Goal: Information Seeking & Learning: Learn about a topic

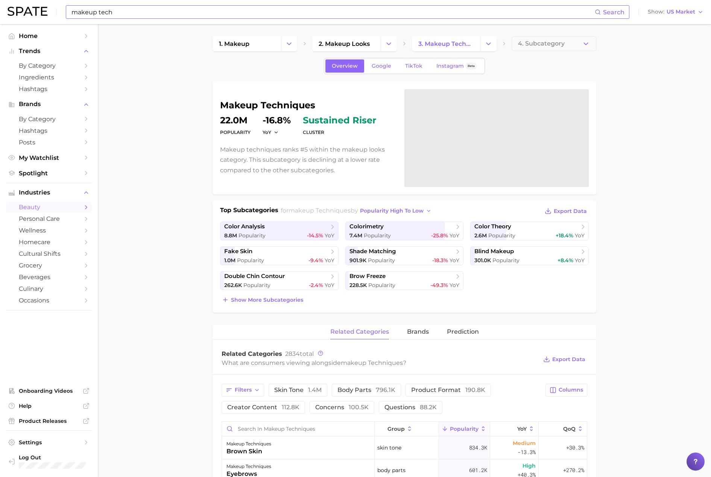
click at [133, 12] on input "makeup tech" at bounding box center [333, 12] width 524 height 13
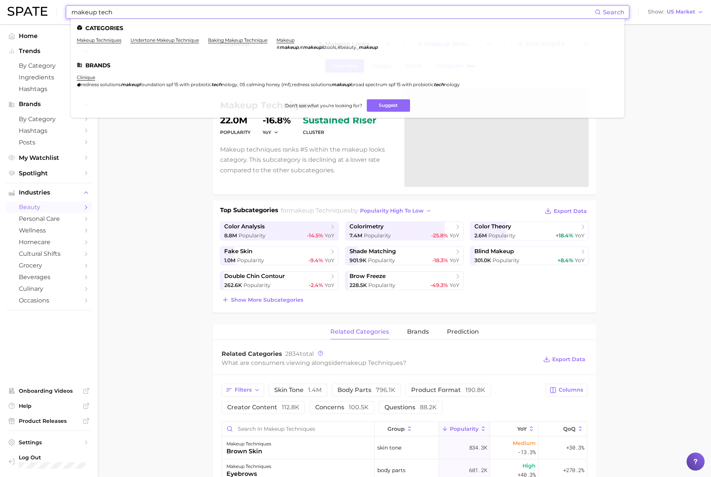
drag, startPoint x: 133, startPoint y: 12, endPoint x: 64, endPoint y: 9, distance: 69.2
click at [61, 10] on div "makeup tech Search Categories makeup techniques undertone makeup technique baki…" at bounding box center [356, 12] width 696 height 24
paste input "[PERSON_NAME]"
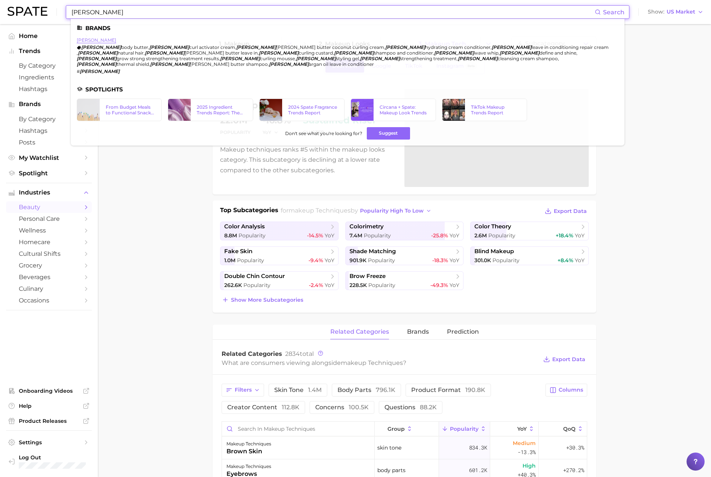
type input "[PERSON_NAME]"
click at [83, 40] on link "[PERSON_NAME]" at bounding box center [96, 40] width 39 height 6
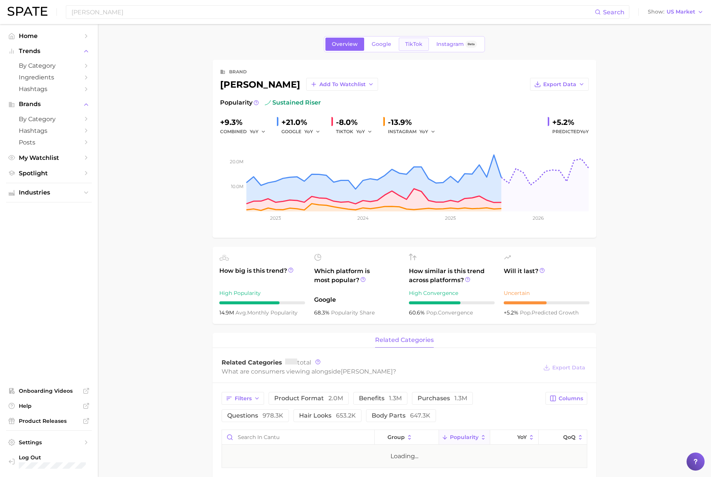
click at [425, 44] on link "TikTok" at bounding box center [414, 44] width 30 height 13
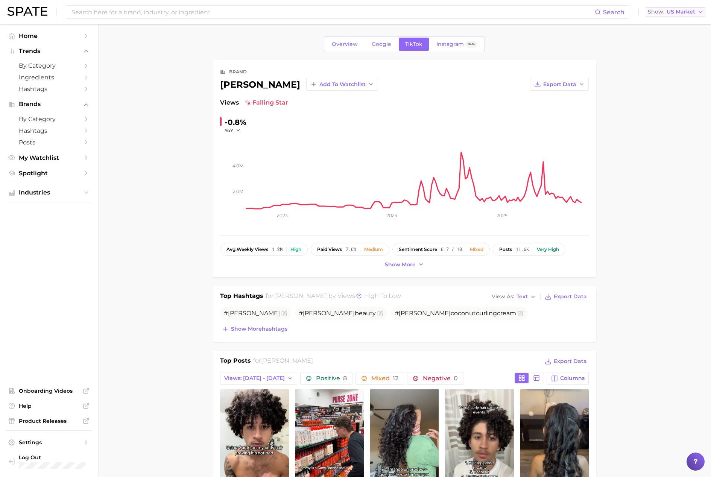
click at [674, 13] on span "US Market" at bounding box center [680, 12] width 29 height 4
click at [672, 80] on button "[GEOGRAPHIC_DATA]" at bounding box center [679, 79] width 66 height 14
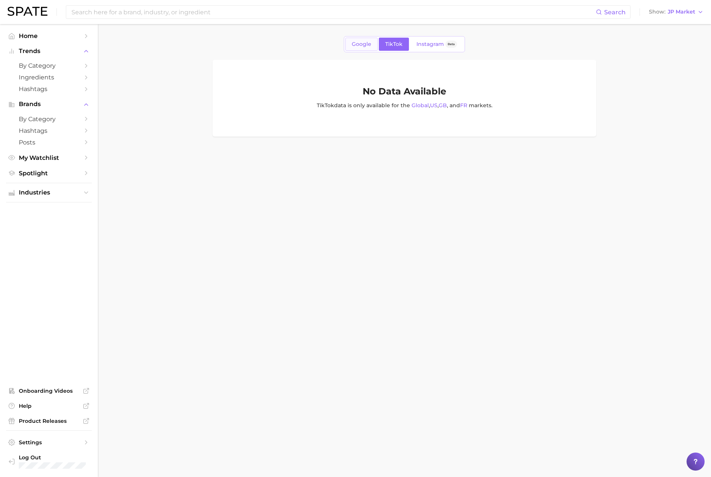
click at [370, 44] on span "Google" at bounding box center [362, 44] width 20 height 6
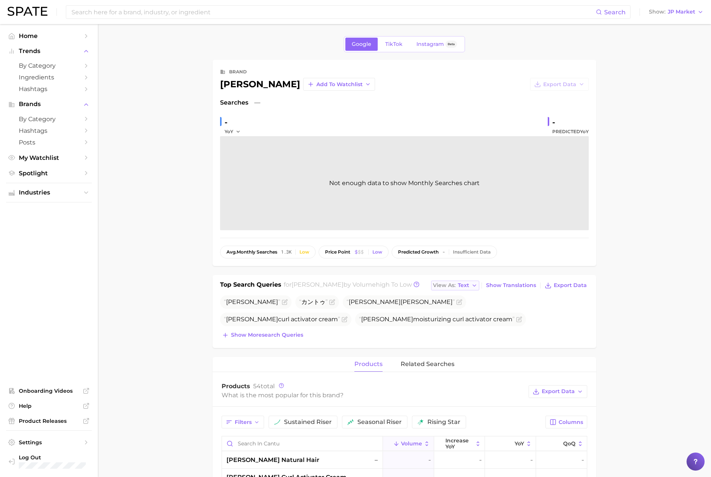
click at [469, 287] on span "Text" at bounding box center [463, 285] width 11 height 4
click at [462, 310] on button "Table" at bounding box center [472, 312] width 83 height 14
